Goal: Task Accomplishment & Management: Use online tool/utility

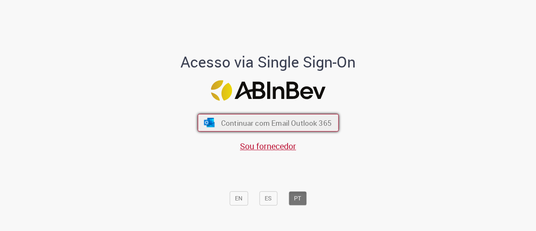
click at [234, 121] on span "Continuar com Email Outlook 365" at bounding box center [276, 123] width 111 height 10
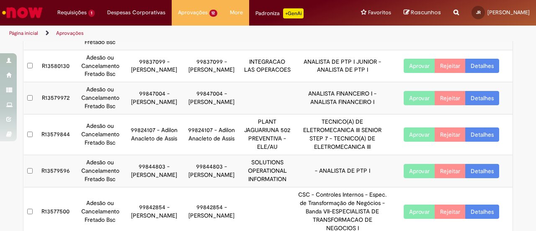
scroll to position [167, 0]
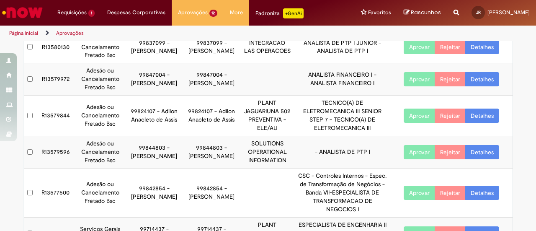
click at [476, 150] on link "Detalhes" at bounding box center [482, 152] width 34 height 14
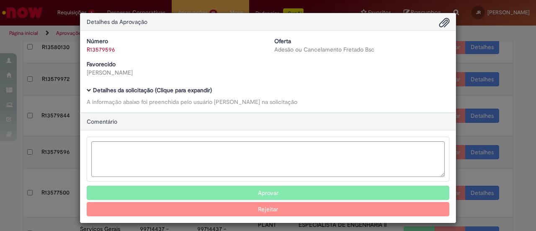
click at [87, 92] on span "Ambev Approval Modal" at bounding box center [89, 90] width 5 height 5
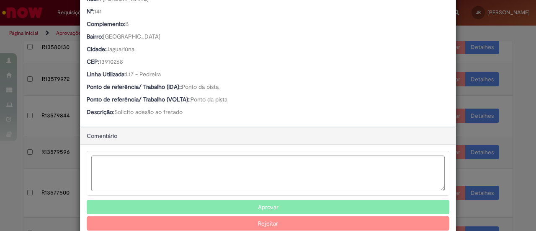
scroll to position [372, 0]
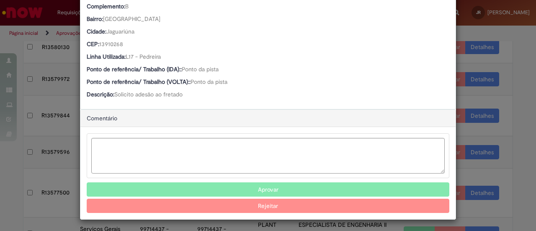
drag, startPoint x: 278, startPoint y: 183, endPoint x: 266, endPoint y: 182, distance: 11.8
click at [278, 183] on button "Aprovar" at bounding box center [268, 189] width 363 height 14
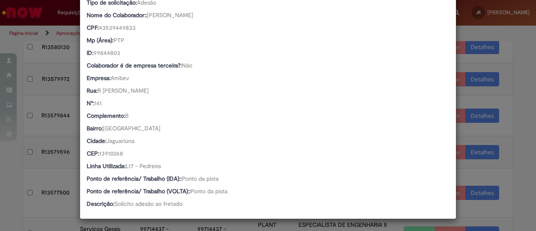
click at [455, 62] on div "Detalhes da Aprovação Número R13579596 Oferta Adesão ou Cancelamento Fretado Bs…" at bounding box center [268, 115] width 536 height 231
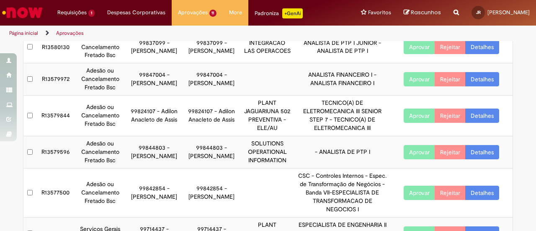
scroll to position [263, 0]
